Goal: Task Accomplishment & Management: Use online tool/utility

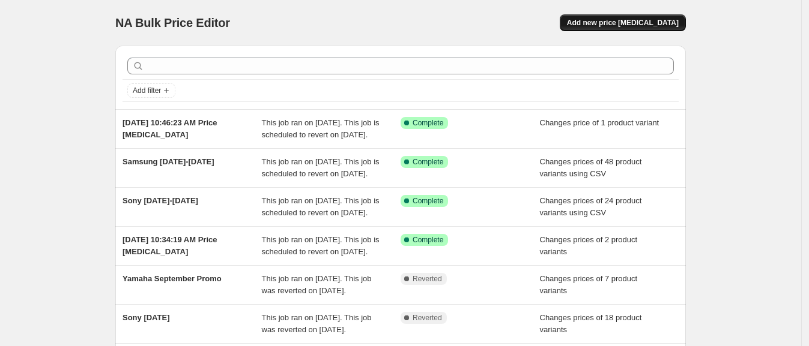
click at [652, 19] on span "Add new price [MEDICAL_DATA]" at bounding box center [623, 23] width 112 height 10
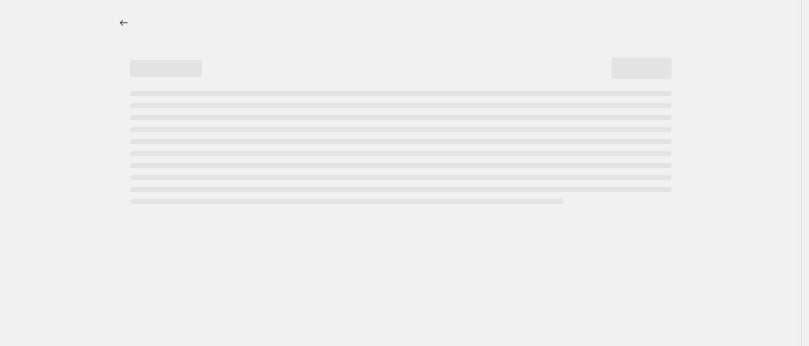
select select "percentage"
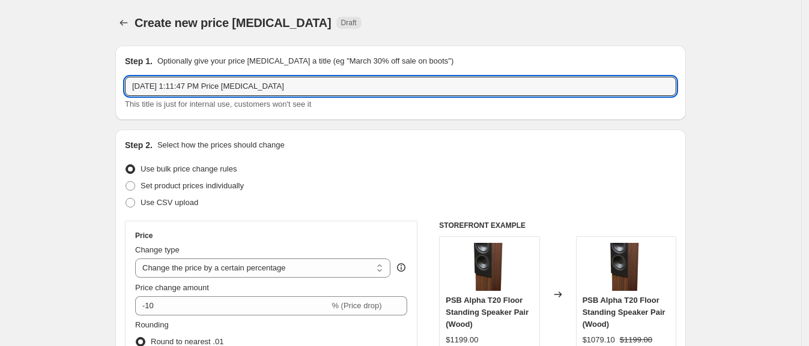
drag, startPoint x: 303, startPoint y: 83, endPoint x: -15, endPoint y: 38, distance: 320.8
click at [0, 38] on html "Home Settings Plans Skip to content Create new price [MEDICAL_DATA]. This page …" at bounding box center [404, 173] width 809 height 346
type input "Kanto [DATE]-[DATE]"
click at [151, 190] on span "Set product prices individually" at bounding box center [192, 185] width 103 height 9
click at [126, 182] on input "Set product prices individually" at bounding box center [126, 181] width 1 height 1
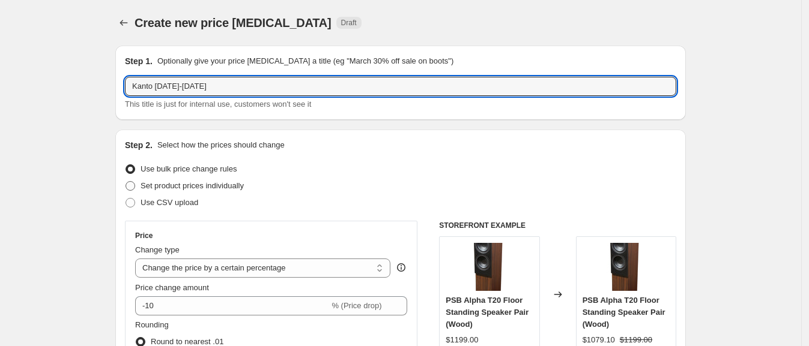
radio input "true"
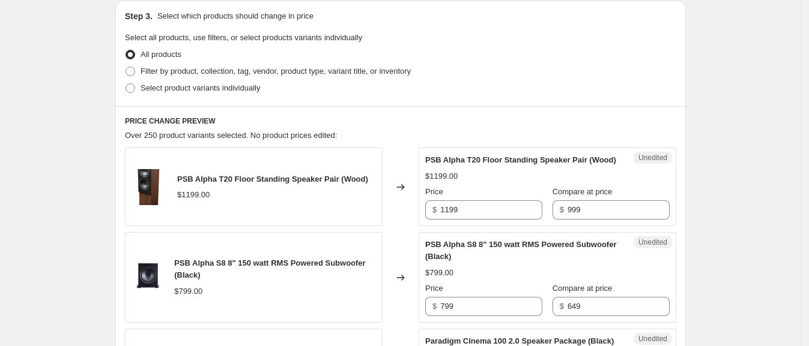
scroll to position [264, 0]
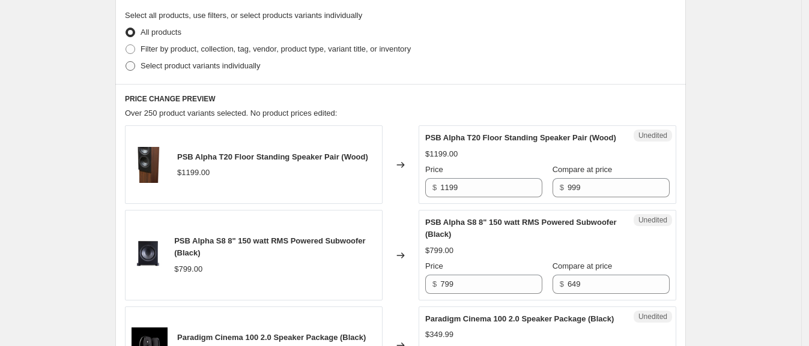
click at [198, 66] on span "Select product variants individually" at bounding box center [200, 65] width 119 height 9
click at [126, 62] on input "Select product variants individually" at bounding box center [126, 61] width 1 height 1
radio input "true"
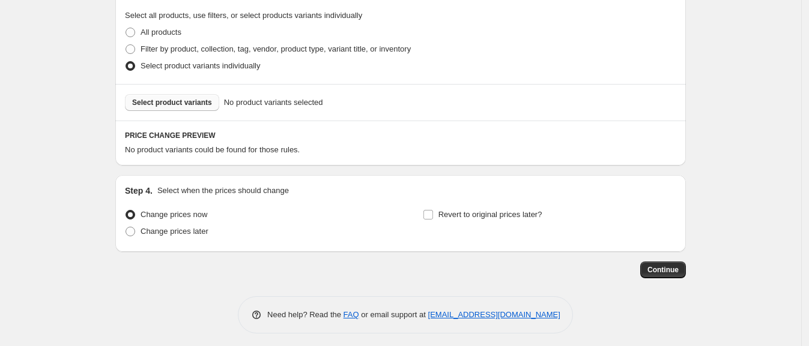
click at [187, 102] on span "Select product variants" at bounding box center [172, 103] width 80 height 10
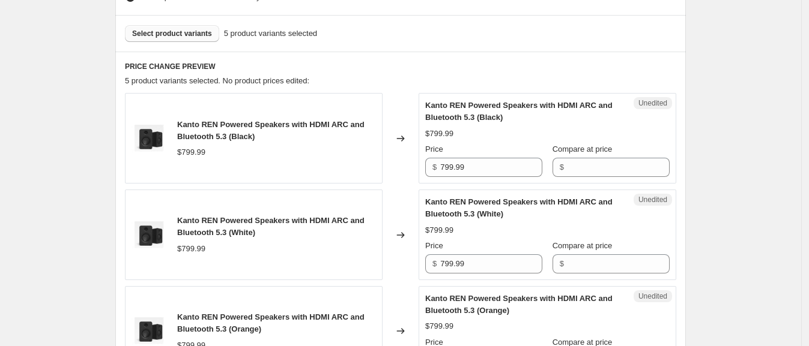
scroll to position [378, 0]
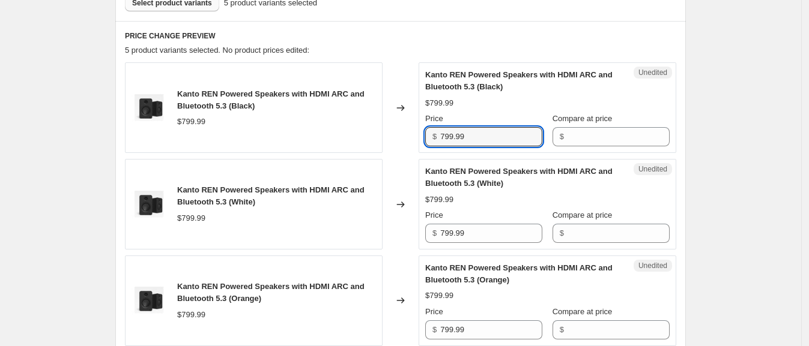
drag, startPoint x: 477, startPoint y: 138, endPoint x: 378, endPoint y: 127, distance: 99.6
click at [378, 127] on div "Kanto REN Powered Speakers with HDMI ARC and Bluetooth 5.3 (Black) $799.99 Chan…" at bounding box center [400, 107] width 551 height 91
type input "599.99"
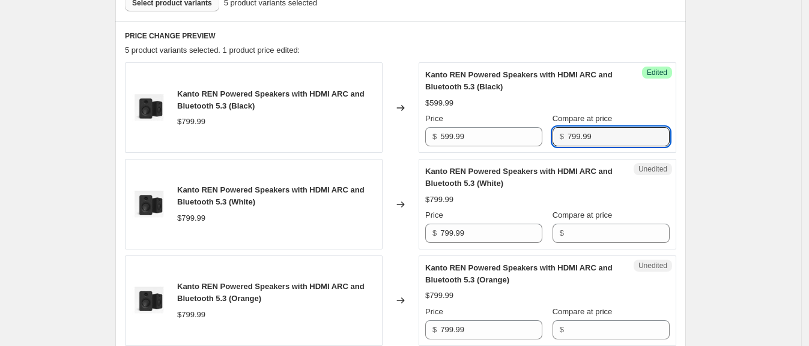
type input "799.99"
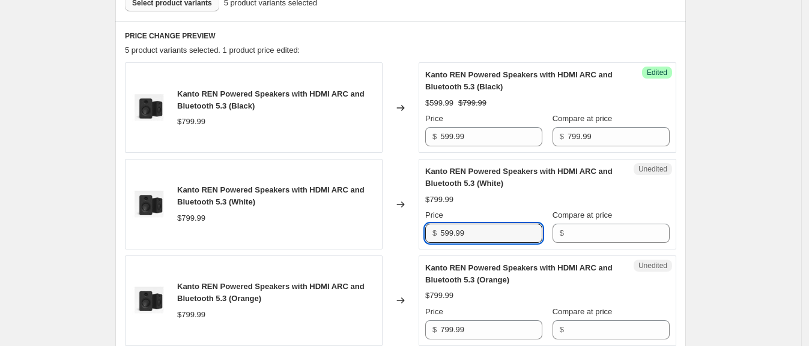
type input "599.99"
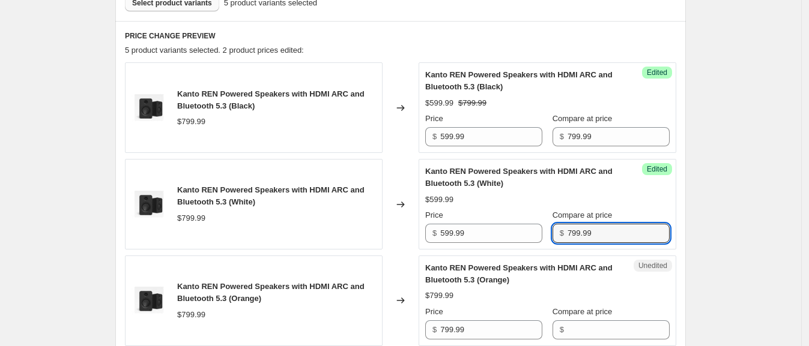
type input "799.99"
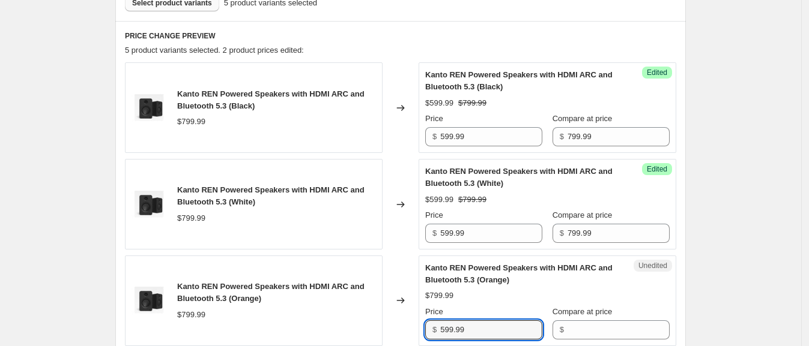
type input "599.99"
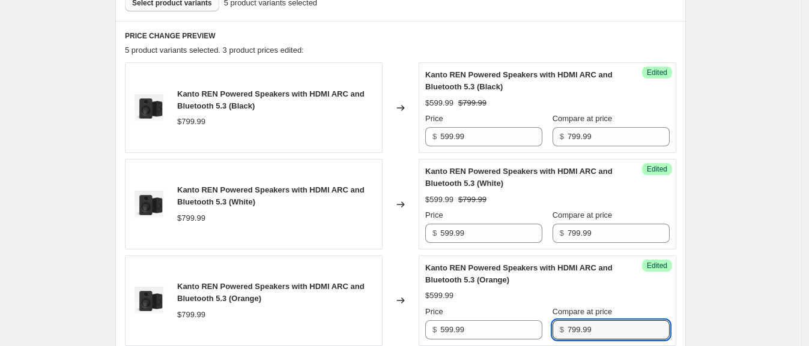
type input "799.99"
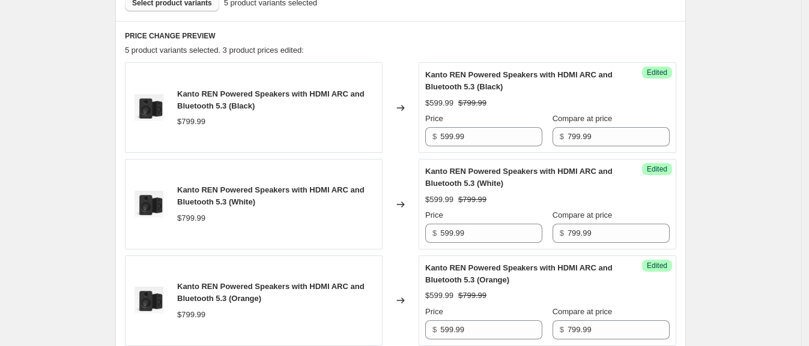
scroll to position [631, 0]
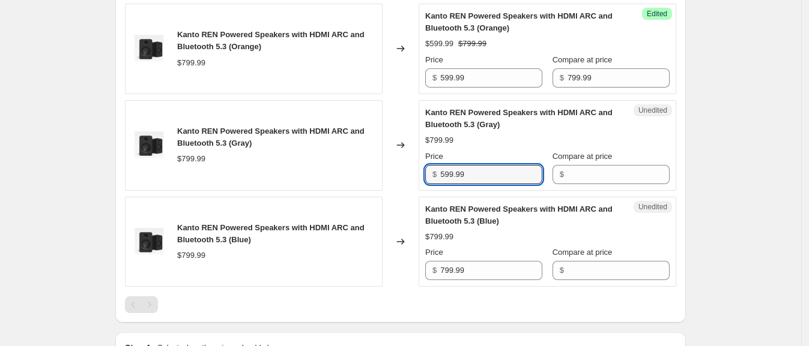
type input "599.99"
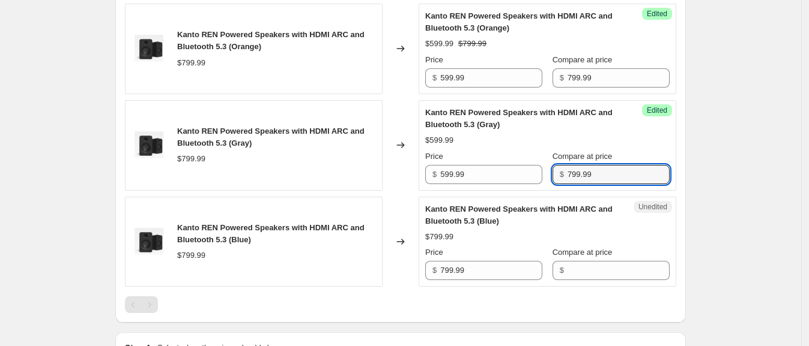
type input "799.99"
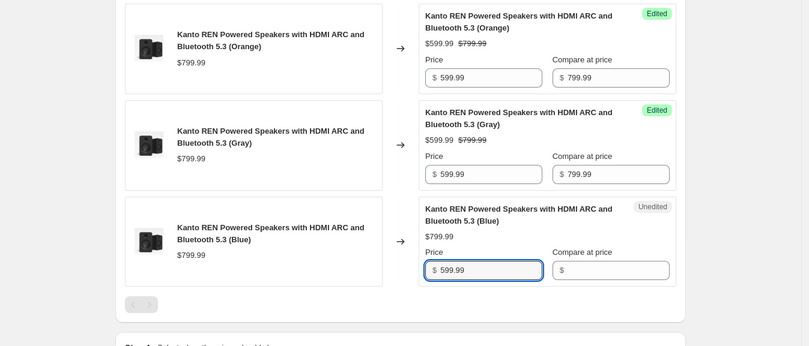
type input "599.99"
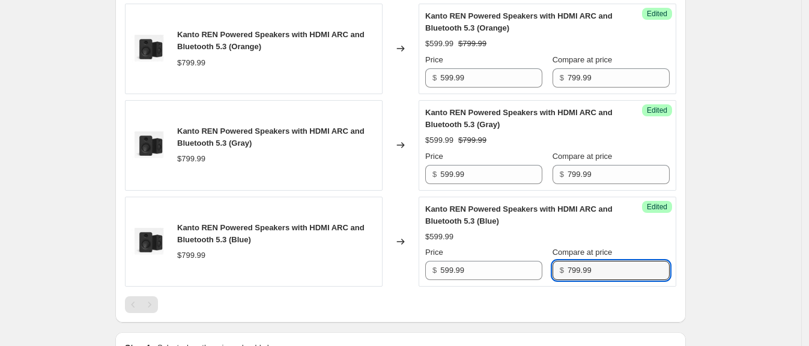
type input "799.99"
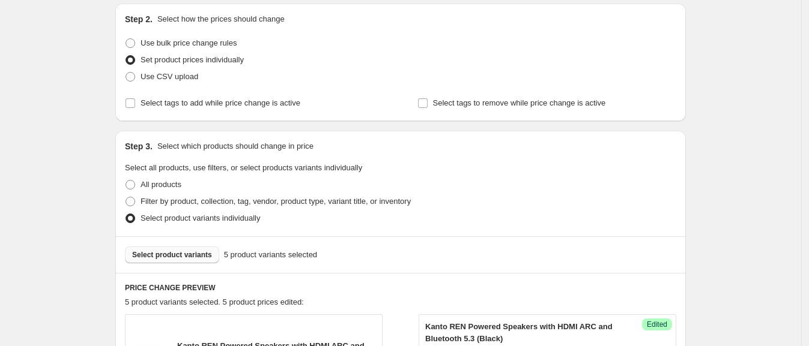
scroll to position [122, 0]
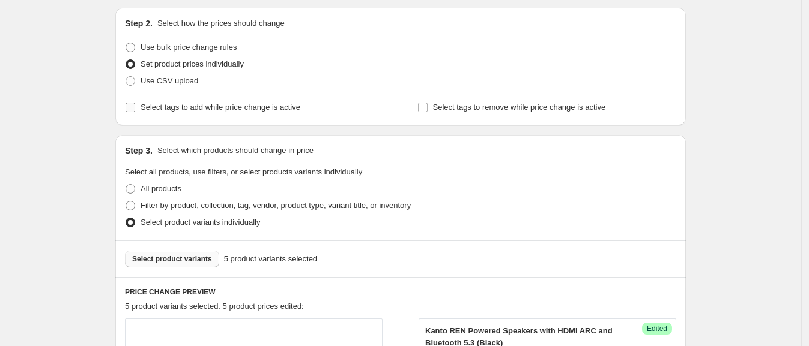
click at [132, 105] on input "Select tags to add while price change is active" at bounding box center [131, 108] width 10 height 10
checkbox input "true"
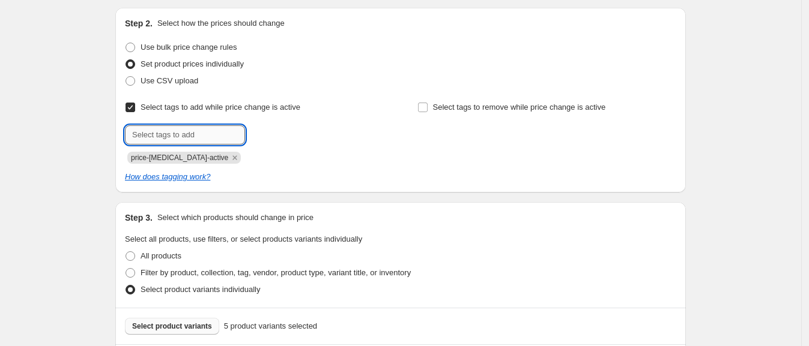
click at [168, 135] on input "text" at bounding box center [185, 135] width 120 height 19
type input "on-sale"
click at [125, 8] on button "Submit" at bounding box center [142, 14] width 34 height 13
type input "kanto-promo"
click at [125, 8] on button "Submit" at bounding box center [142, 14] width 34 height 13
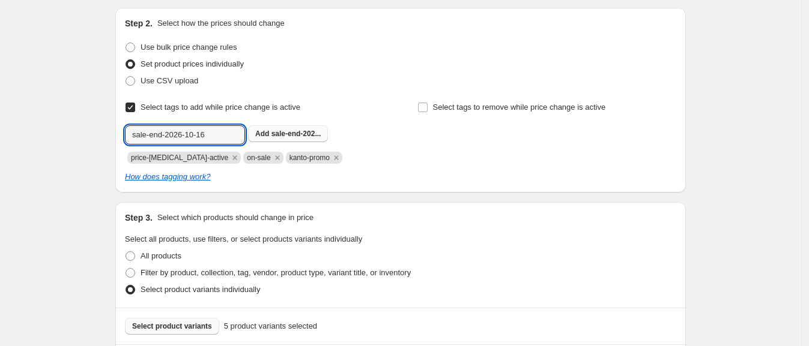
type input "sale-end-2026-10-16"
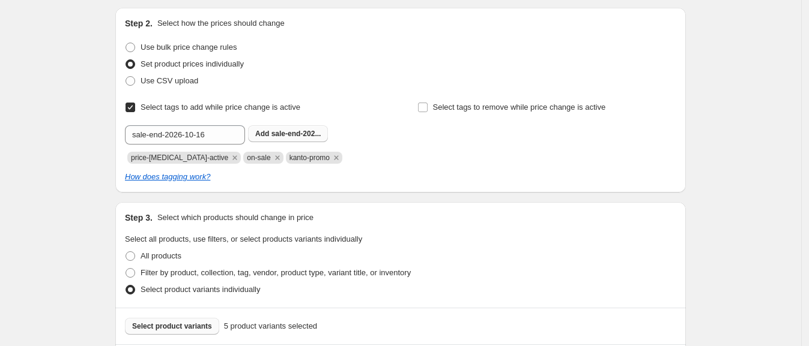
click at [300, 133] on span "sale-end-202..." at bounding box center [296, 134] width 50 height 8
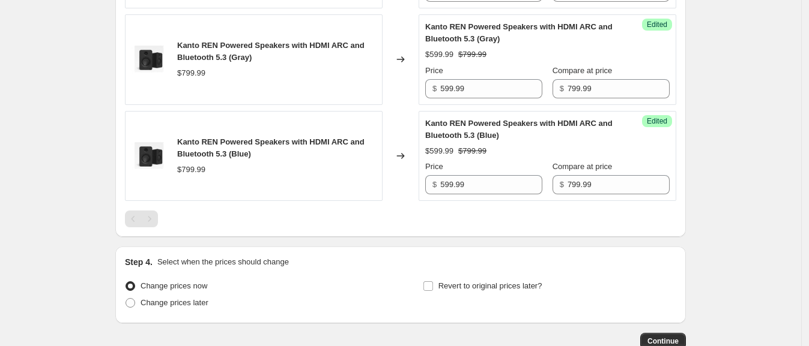
scroll to position [874, 0]
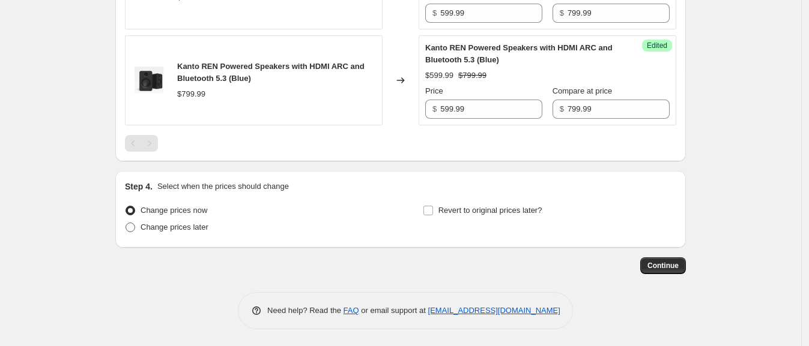
click at [158, 226] on span "Change prices later" at bounding box center [175, 227] width 68 height 9
click at [126, 223] on input "Change prices later" at bounding box center [126, 223] width 1 height 1
radio input "true"
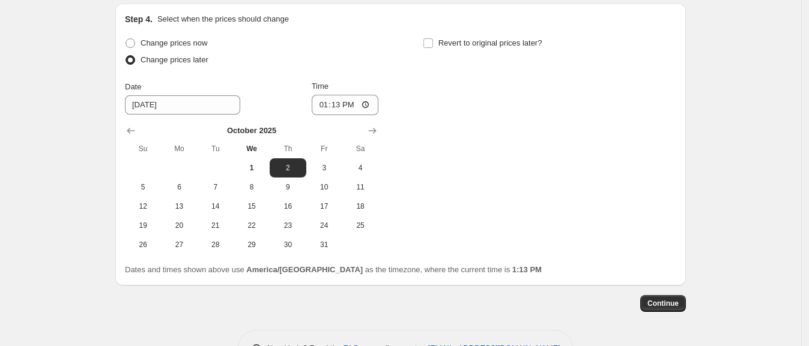
scroll to position [1042, 0]
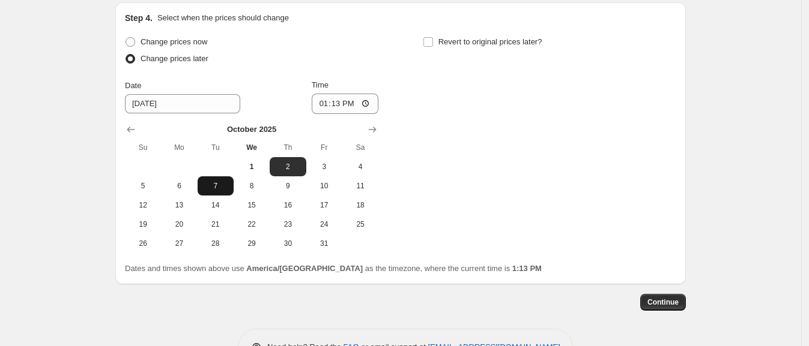
click at [216, 177] on button "7" at bounding box center [216, 186] width 36 height 19
type input "[DATE]"
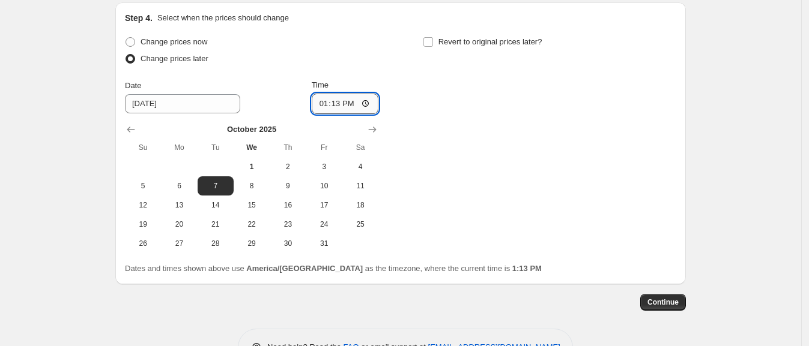
click at [339, 104] on input "13:13" at bounding box center [345, 104] width 67 height 20
type input "01:00"
click at [432, 43] on input "Revert to original prices later?" at bounding box center [428, 42] width 10 height 10
checkbox input "true"
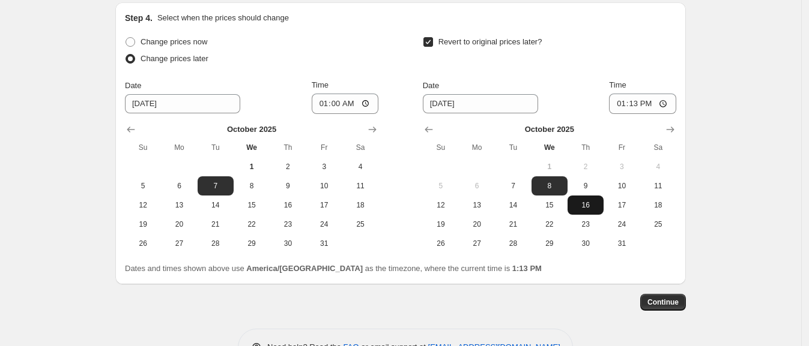
click at [582, 205] on span "16" at bounding box center [585, 206] width 26 height 10
type input "[DATE]"
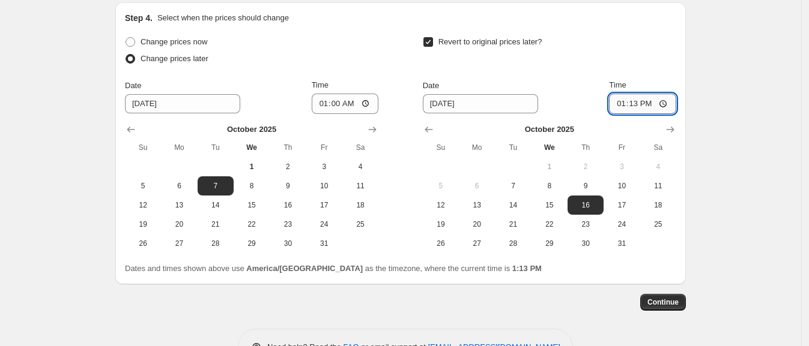
click at [640, 100] on input "13:13" at bounding box center [642, 104] width 67 height 20
type input "01:01"
click at [631, 55] on div "Revert to original prices later?" at bounding box center [549, 52] width 253 height 36
click at [668, 300] on span "Continue" at bounding box center [662, 303] width 31 height 10
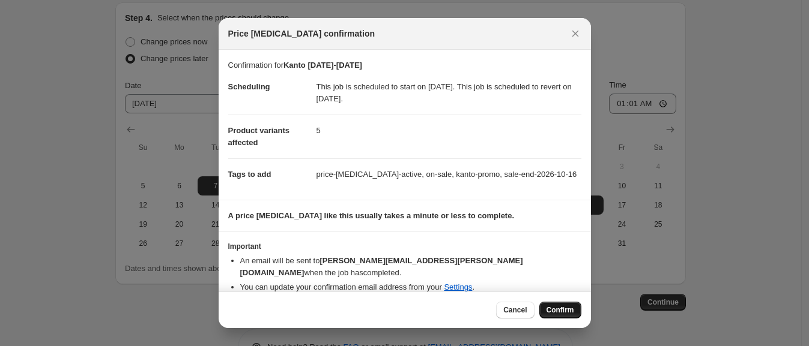
click at [567, 309] on span "Confirm" at bounding box center [560, 311] width 28 height 10
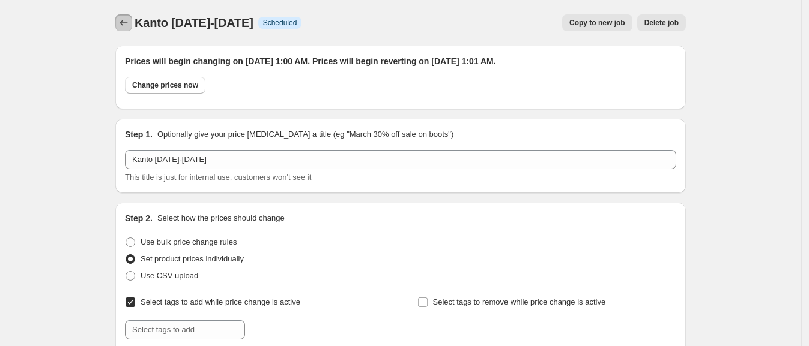
click at [130, 23] on icon "Price change jobs" at bounding box center [124, 23] width 12 height 12
